Goal: Information Seeking & Learning: Find specific page/section

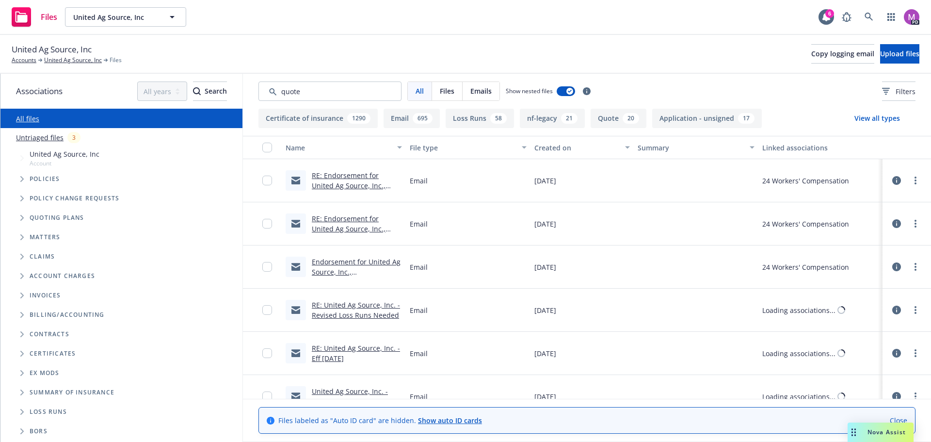
type input "quote"
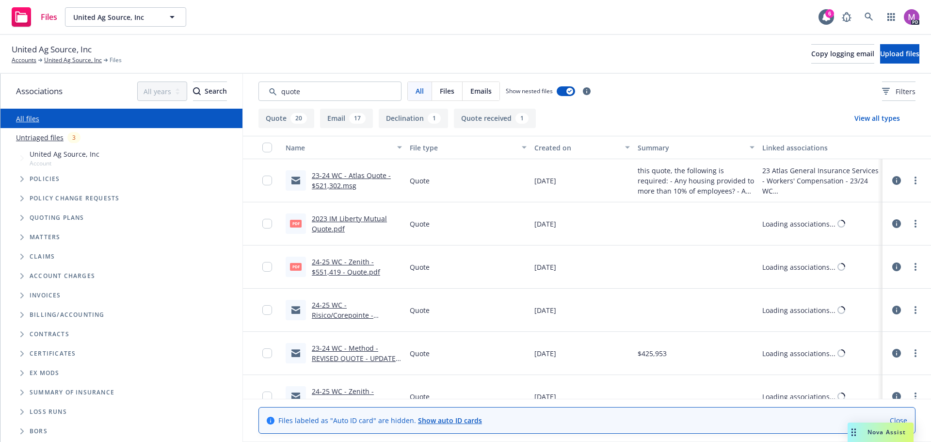
click at [549, 146] on div "Created on" at bounding box center [576, 147] width 85 height 10
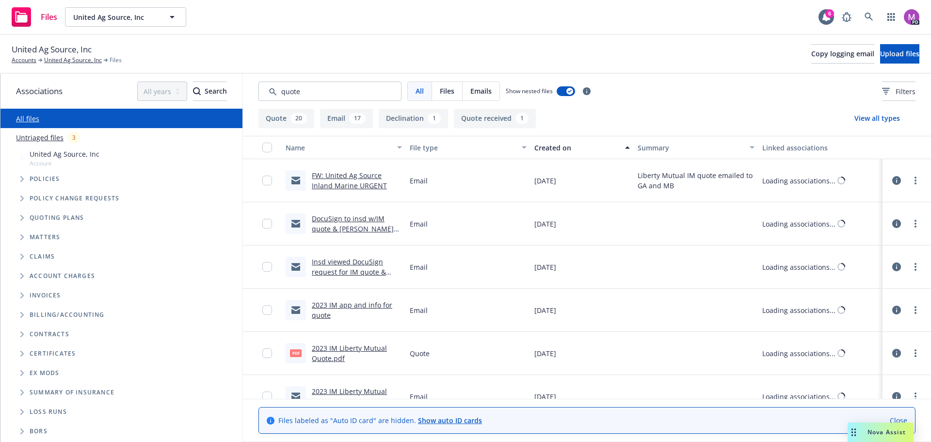
click at [549, 146] on div "Created on" at bounding box center [576, 147] width 85 height 10
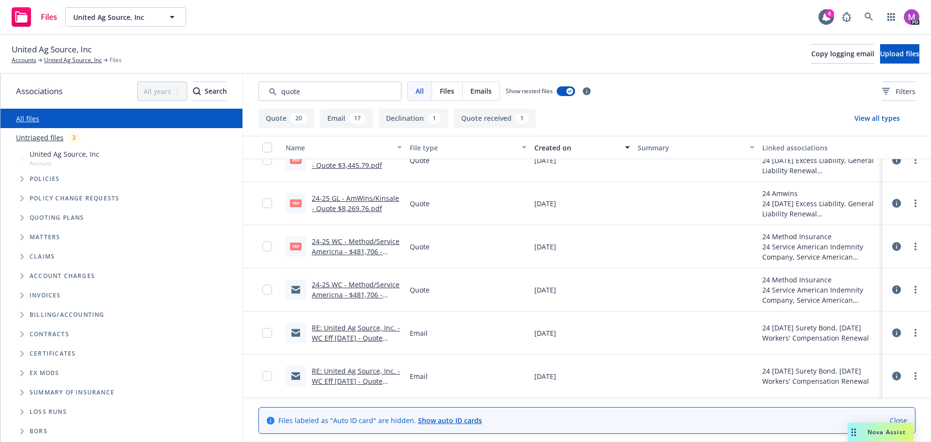
scroll to position [97, 0]
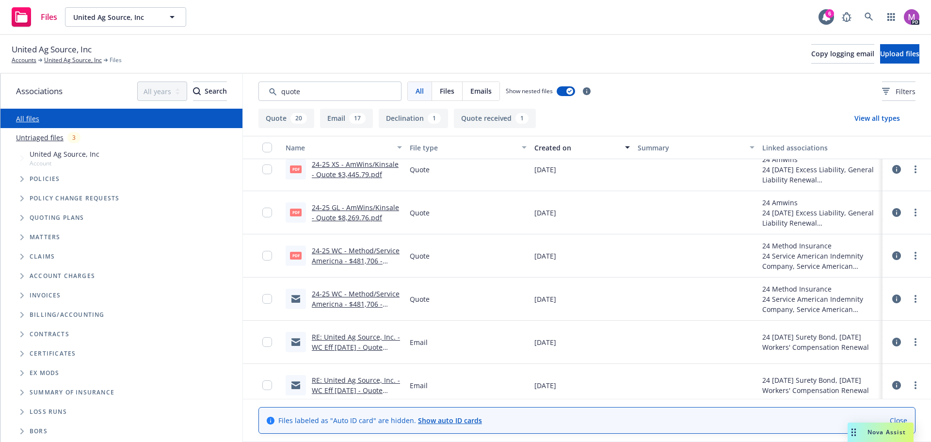
click at [339, 257] on link "24-25 WC - Method/Service Americna - $481,706 - quote.PDF" at bounding box center [356, 261] width 88 height 30
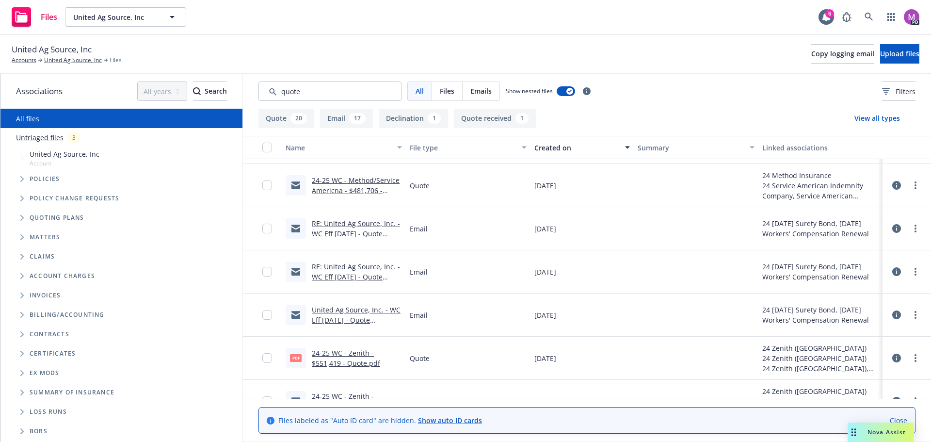
scroll to position [242, 0]
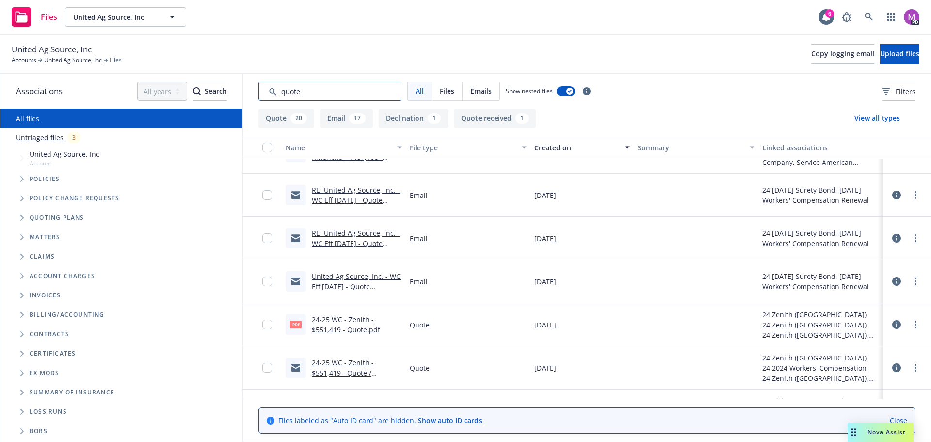
drag, startPoint x: 332, startPoint y: 92, endPoint x: 236, endPoint y: 93, distance: 96.0
click at [236, 93] on div "Associations All years 2027 2026 2025 2024 2023 2022 2021 2020 2019 2018 2017 2…" at bounding box center [465, 258] width 930 height 368
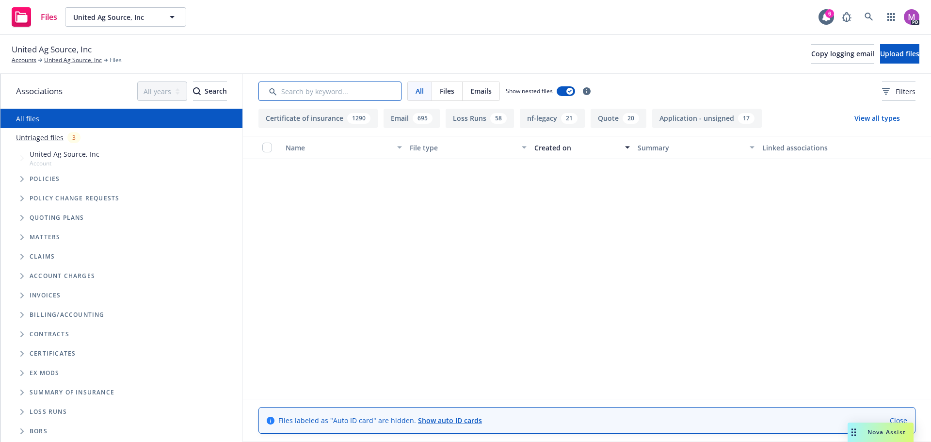
scroll to position [7394, 0]
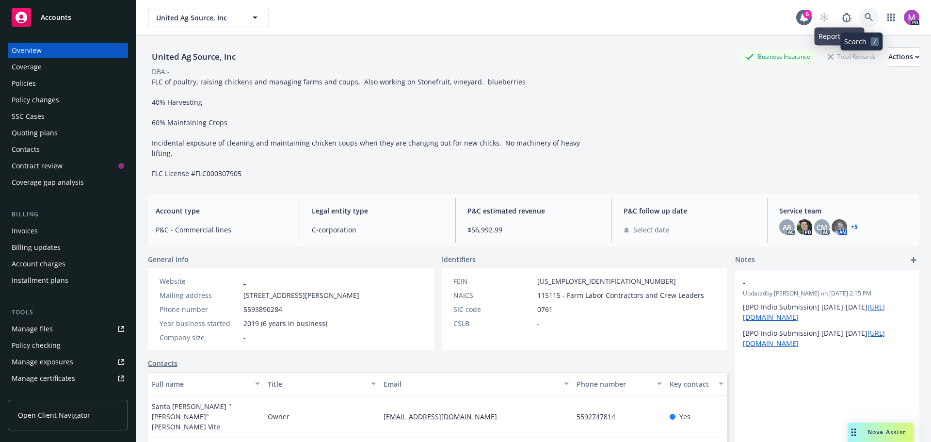
click at [864, 14] on icon at bounding box center [868, 17] width 9 height 9
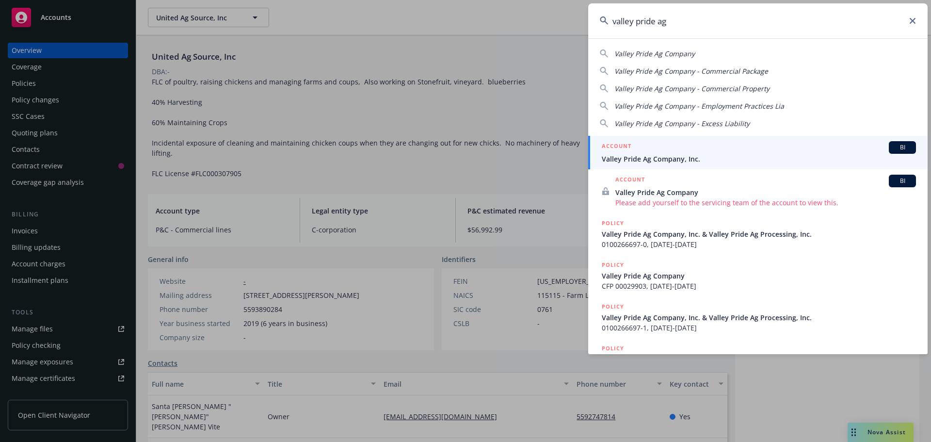
type input "valley pride ag"
click at [661, 148] on div "ACCOUNT BI" at bounding box center [758, 147] width 314 height 13
